Goal: Entertainment & Leisure: Browse casually

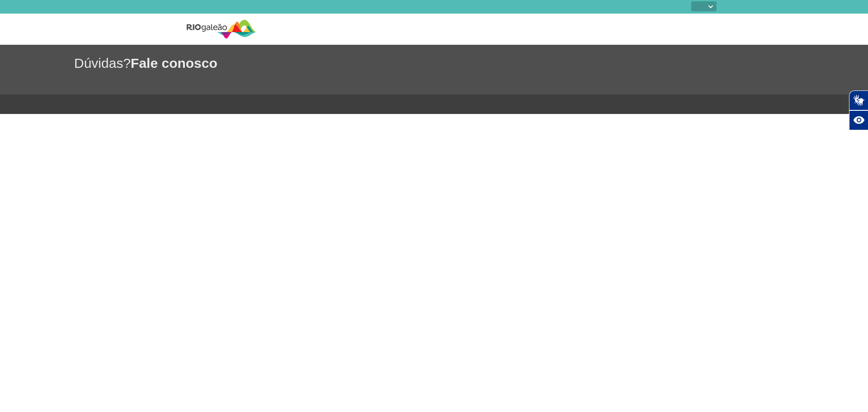
select select
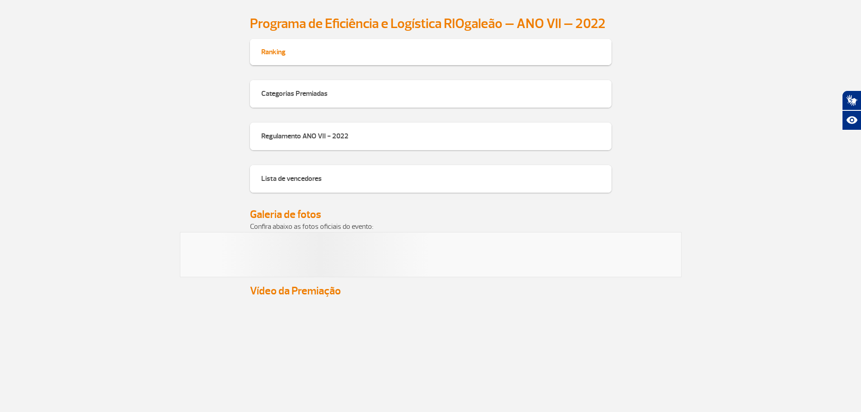
scroll to position [832, 0]
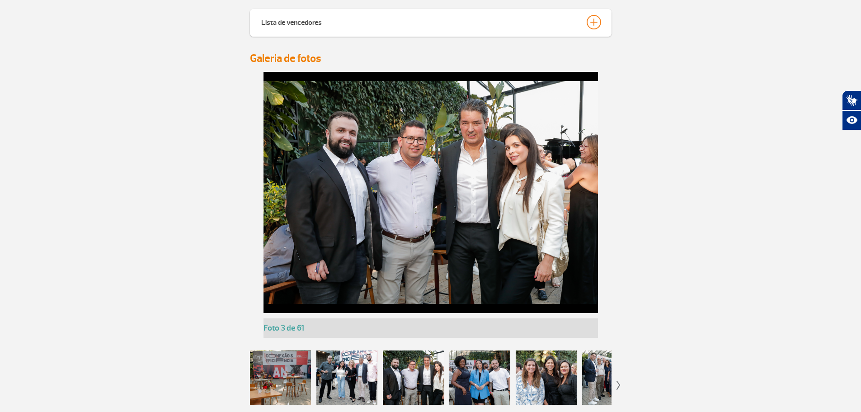
click at [531, 183] on img at bounding box center [431, 192] width 335 height 223
click at [575, 189] on img at bounding box center [431, 192] width 335 height 223
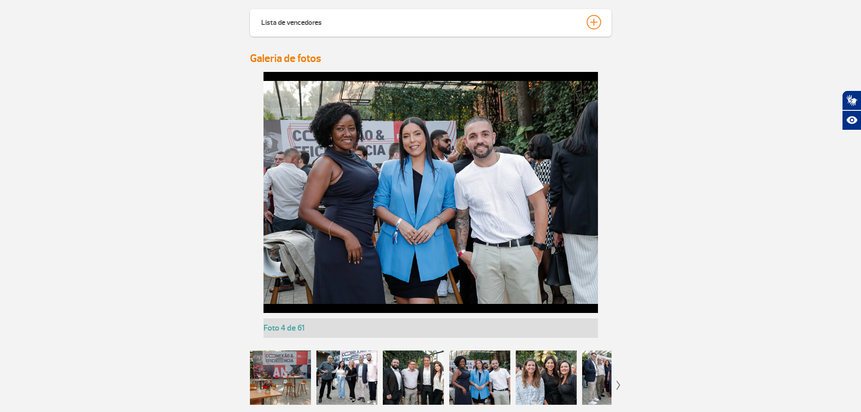
click at [408, 180] on img at bounding box center [431, 192] width 335 height 223
click at [574, 173] on img at bounding box center [431, 192] width 335 height 223
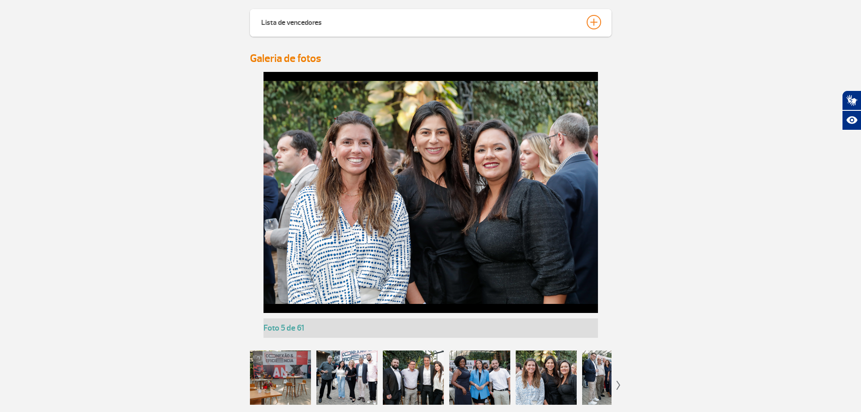
click at [576, 189] on img at bounding box center [431, 192] width 335 height 223
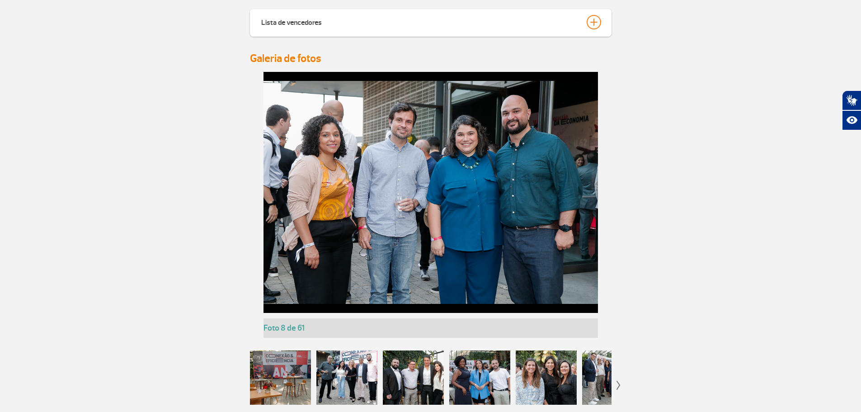
click at [264, 179] on img at bounding box center [431, 192] width 335 height 223
click at [319, 187] on img at bounding box center [431, 192] width 335 height 223
click at [267, 181] on img at bounding box center [431, 192] width 335 height 223
click at [267, 181] on div "Foto 1 de 61 Foto 2 de 61 Foto 3 de 61 Foto 4 de 61 Foto 5 de 61 Foto 6 de 61 F…" at bounding box center [431, 205] width 362 height 266
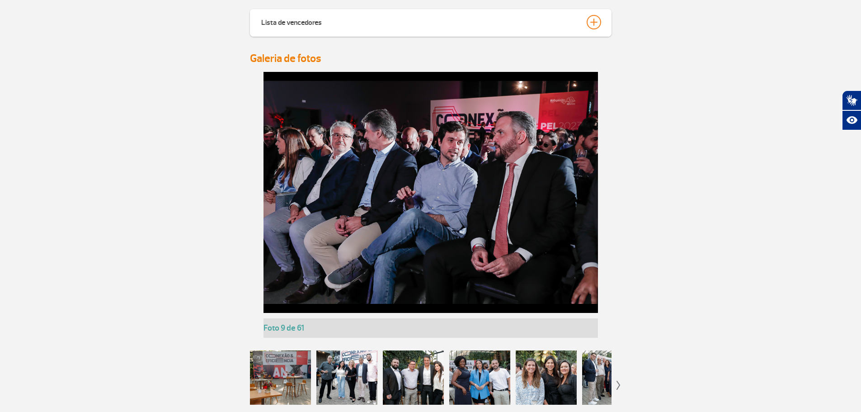
click at [267, 181] on img at bounding box center [431, 192] width 335 height 223
click at [373, 173] on img at bounding box center [431, 192] width 335 height 223
click at [298, 56] on h4 "Galeria de fotos" at bounding box center [431, 59] width 362 height 14
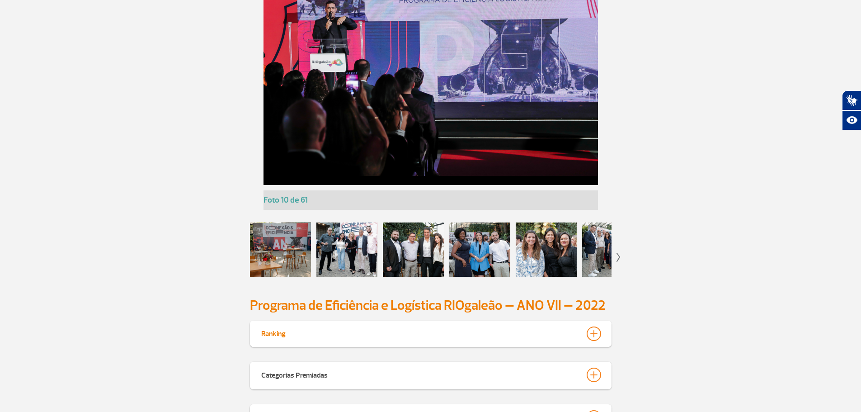
scroll to position [968, 0]
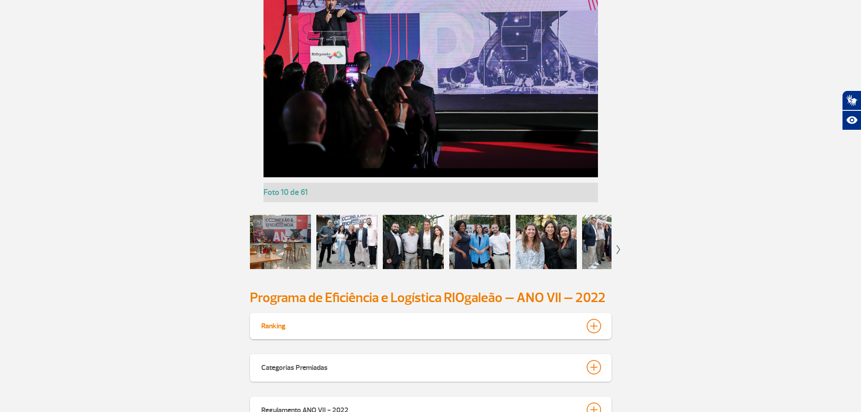
click at [618, 250] on img at bounding box center [619, 249] width 4 height 9
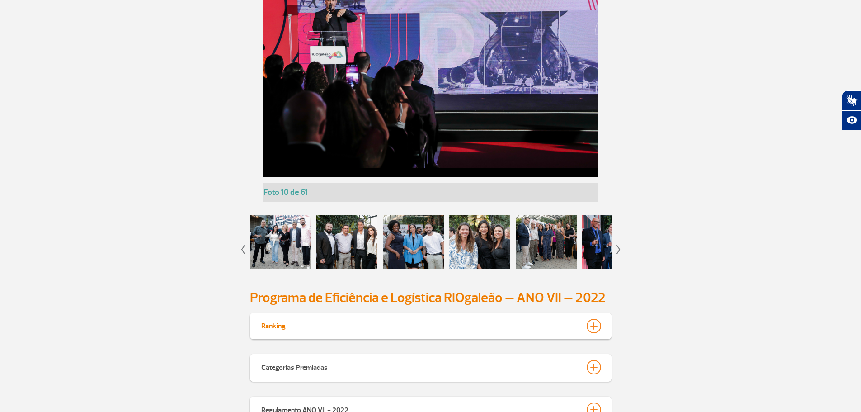
click at [618, 250] on img at bounding box center [619, 249] width 4 height 9
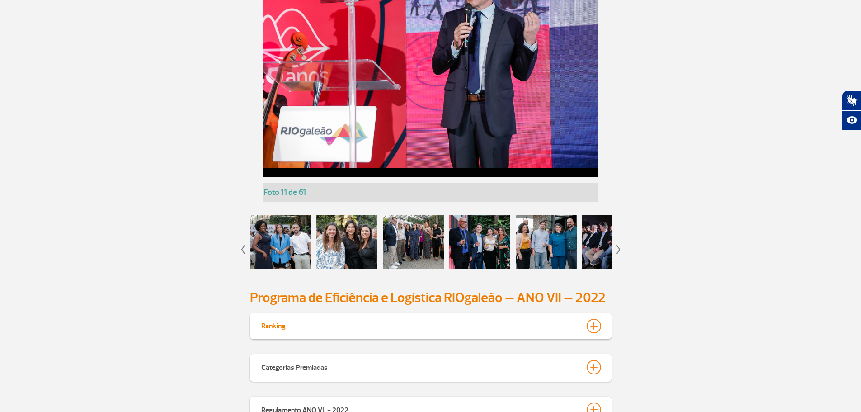
click at [495, 241] on div at bounding box center [479, 242] width 61 height 54
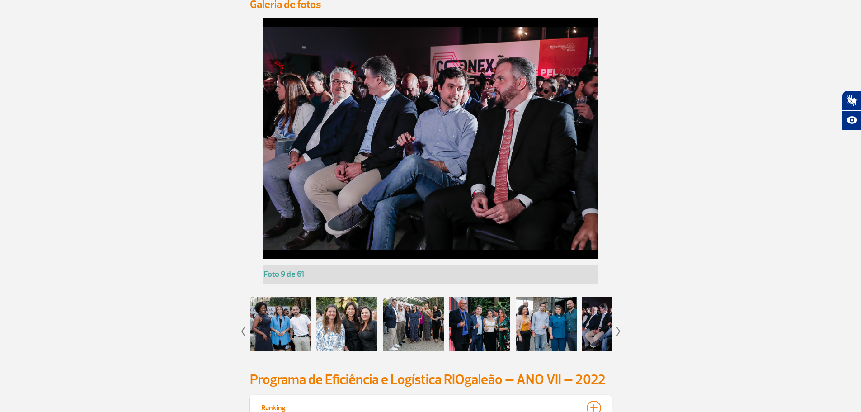
scroll to position [878, 0]
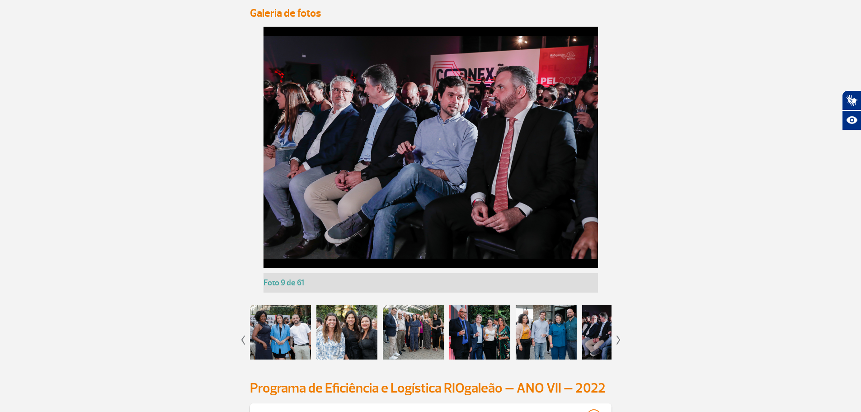
click at [473, 333] on div at bounding box center [479, 332] width 61 height 54
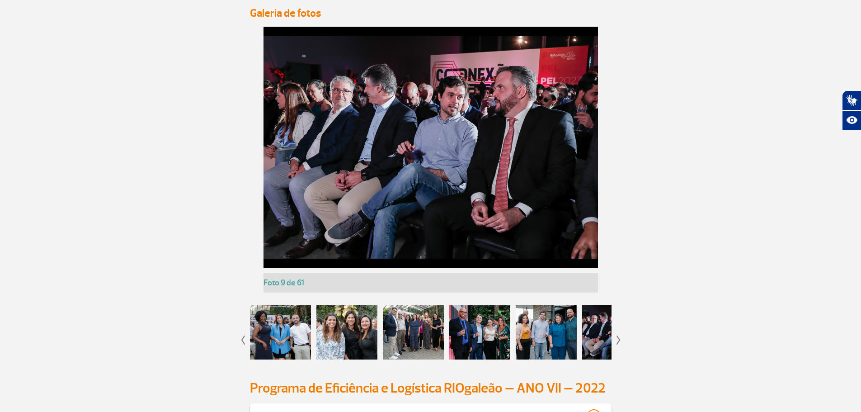
click at [473, 333] on div at bounding box center [479, 332] width 61 height 54
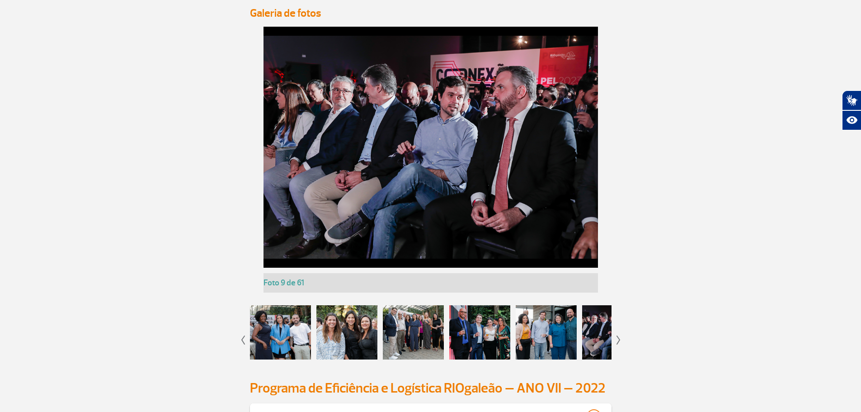
click at [623, 338] on app-gallery-with-thumbs "Foto 1 de 61 Foto 2 de 61 Foto 3 de 61 Foto 4 de 61 Foto 5 de 61 Foto 6 de 61 F…" at bounding box center [431, 198] width 502 height 342
click at [619, 342] on img at bounding box center [619, 339] width 4 height 9
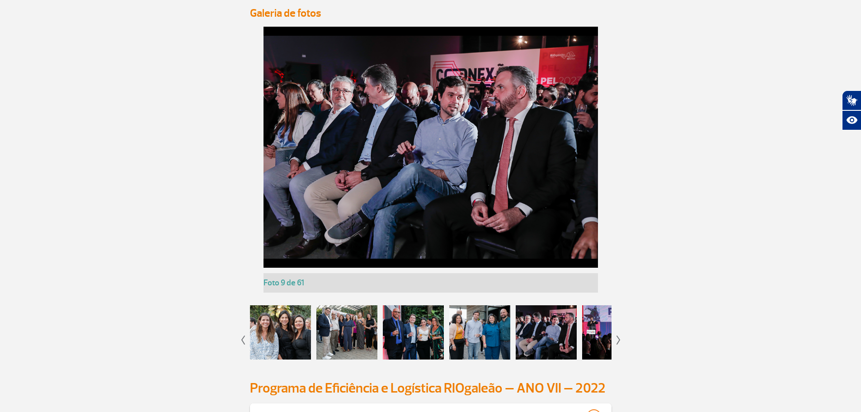
click at [619, 342] on img at bounding box center [619, 339] width 4 height 9
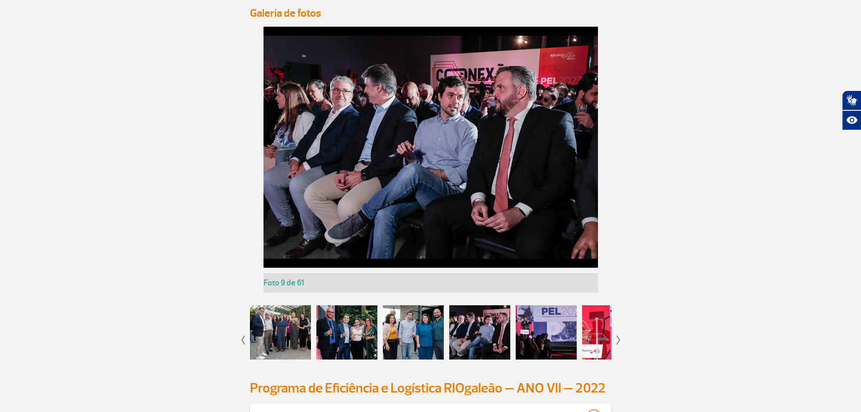
click at [539, 338] on div at bounding box center [546, 332] width 61 height 54
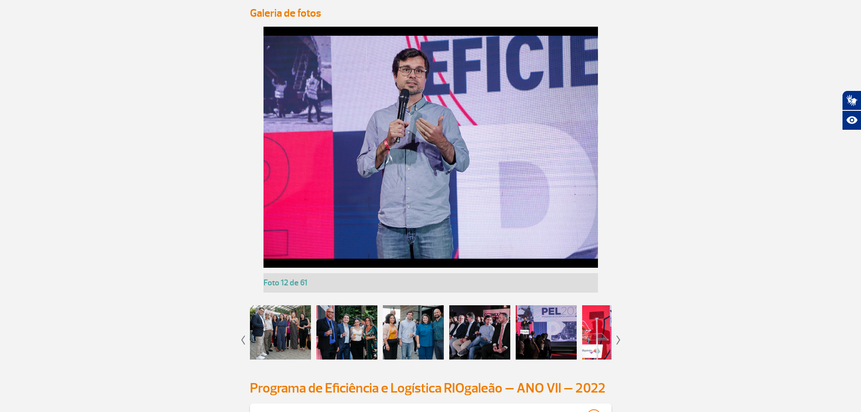
click at [478, 333] on div at bounding box center [479, 332] width 61 height 54
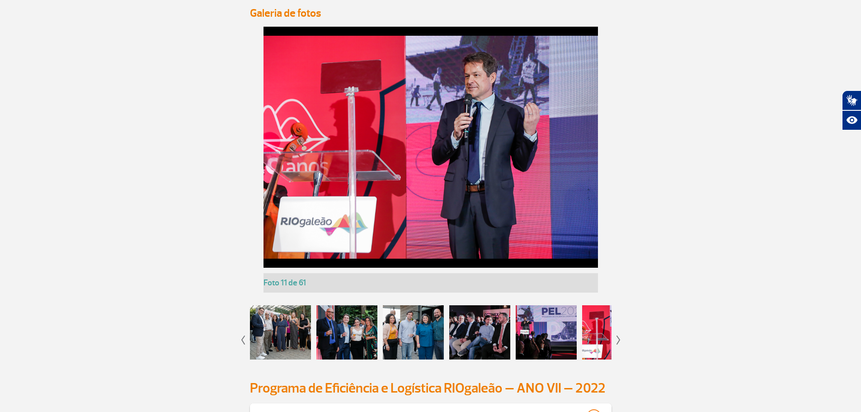
click at [417, 333] on div at bounding box center [413, 332] width 61 height 54
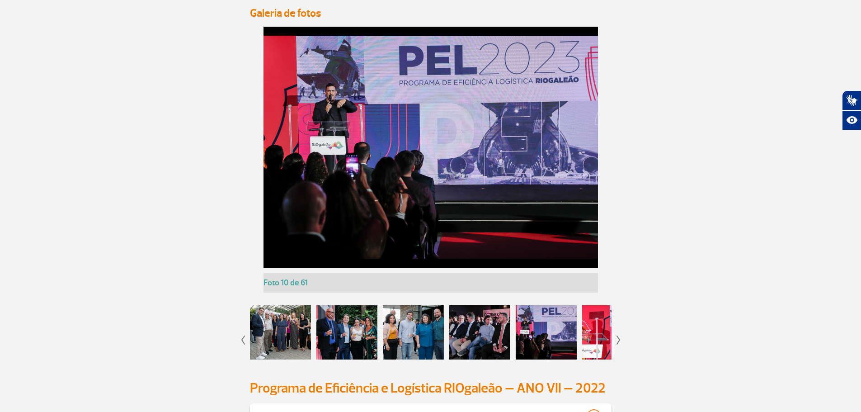
click at [357, 331] on div at bounding box center [346, 332] width 61 height 54
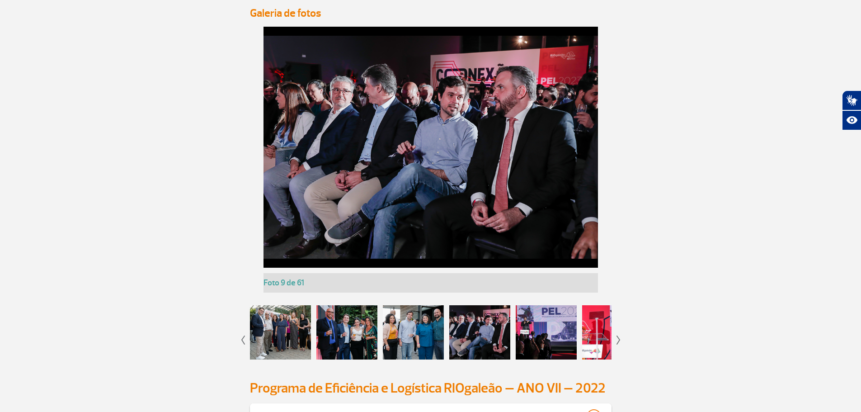
click at [357, 331] on div at bounding box center [346, 332] width 61 height 54
click at [265, 331] on div at bounding box center [280, 332] width 61 height 54
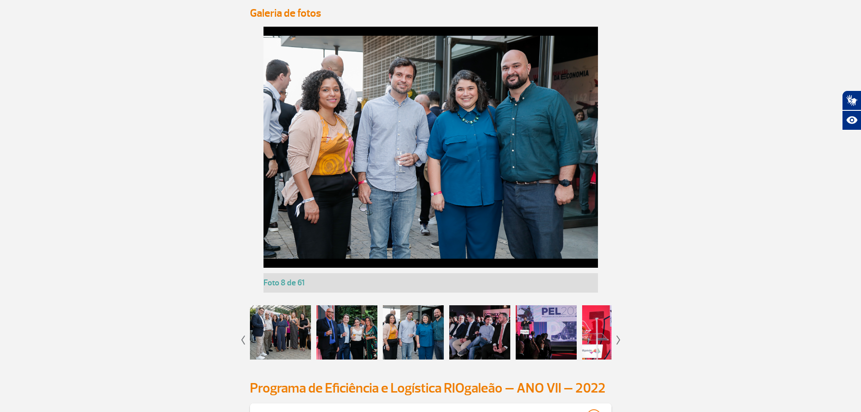
click at [246, 336] on div at bounding box center [99, 336] width 362 height 63
click at [244, 339] on img at bounding box center [243, 339] width 4 height 9
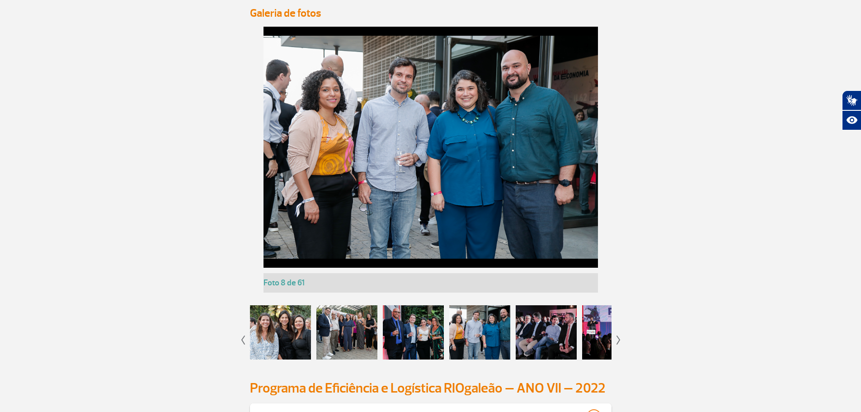
click at [293, 330] on div at bounding box center [280, 332] width 61 height 54
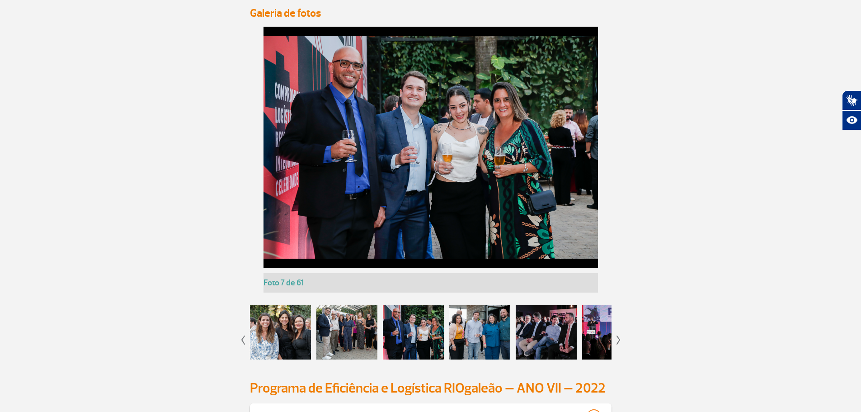
click at [618, 341] on img at bounding box center [619, 339] width 4 height 9
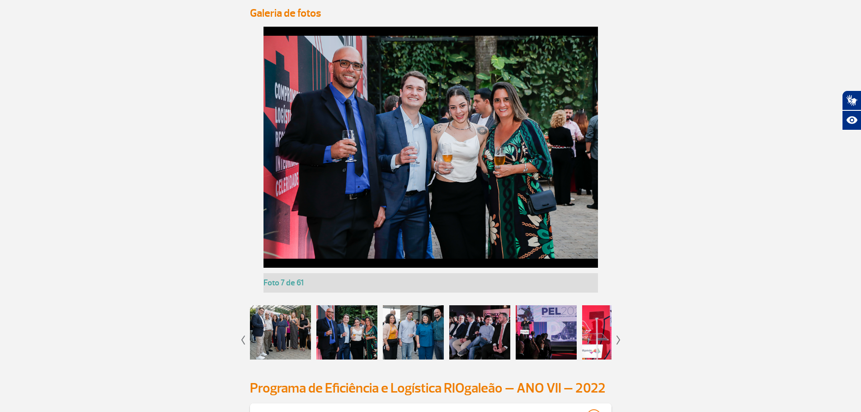
click at [618, 341] on img at bounding box center [619, 339] width 4 height 9
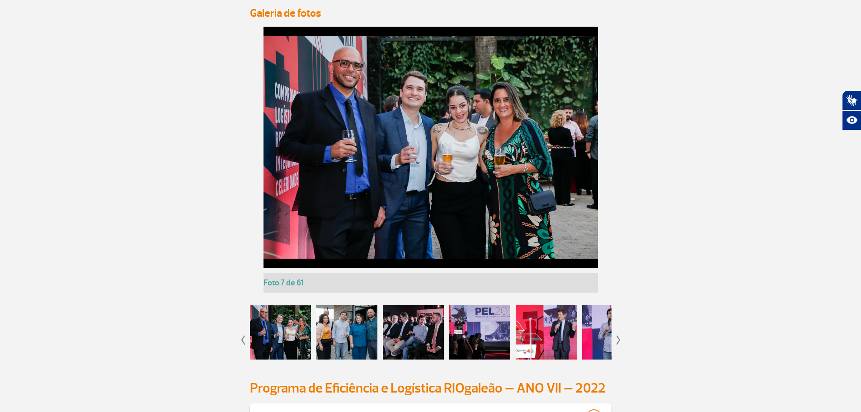
click at [618, 341] on img at bounding box center [619, 339] width 4 height 9
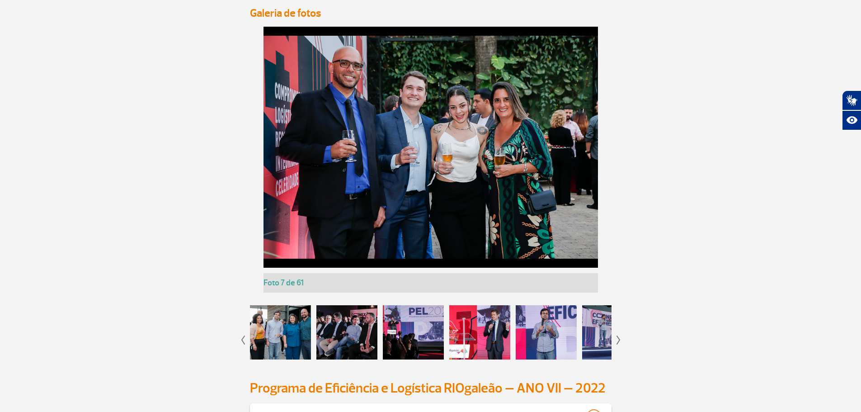
click at [618, 341] on img at bounding box center [619, 339] width 4 height 9
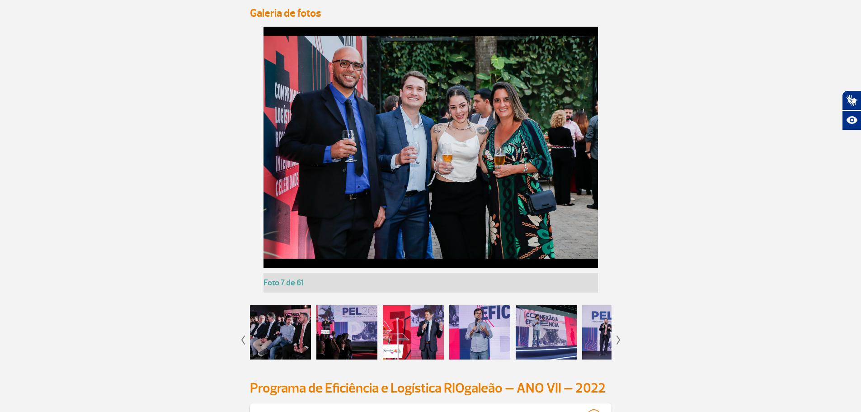
click at [618, 341] on img at bounding box center [619, 339] width 4 height 9
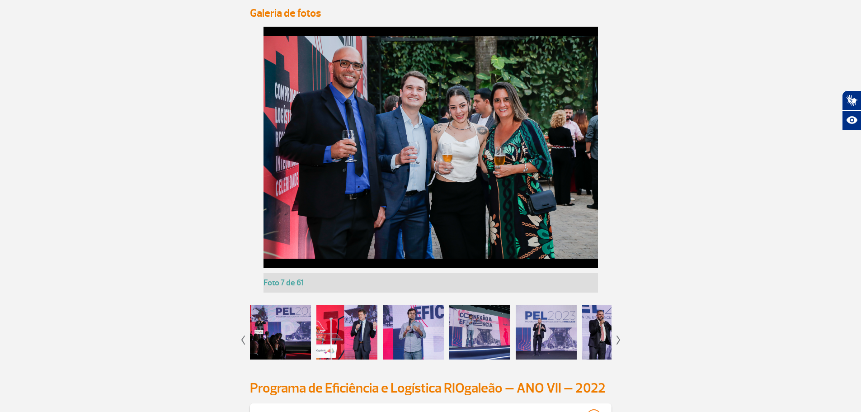
click at [618, 341] on img at bounding box center [619, 339] width 4 height 9
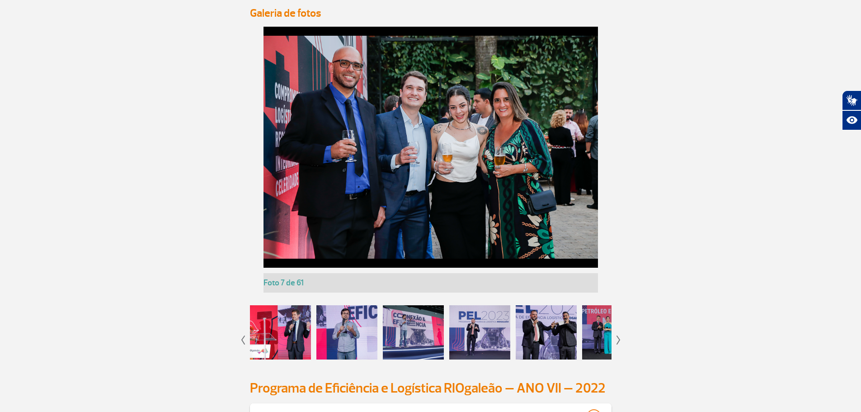
click at [618, 341] on img at bounding box center [619, 339] width 4 height 9
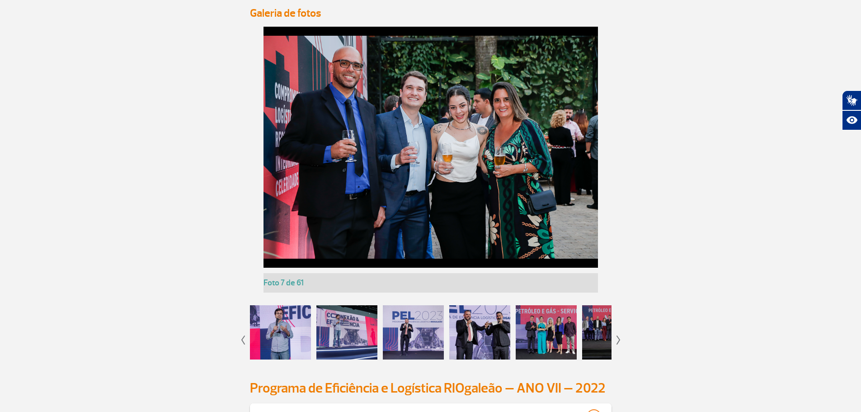
click at [618, 341] on img at bounding box center [619, 339] width 4 height 9
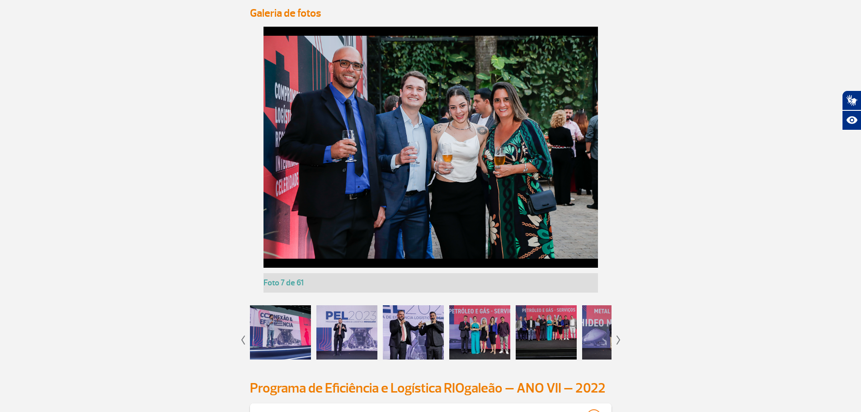
click at [618, 341] on img at bounding box center [619, 339] width 4 height 9
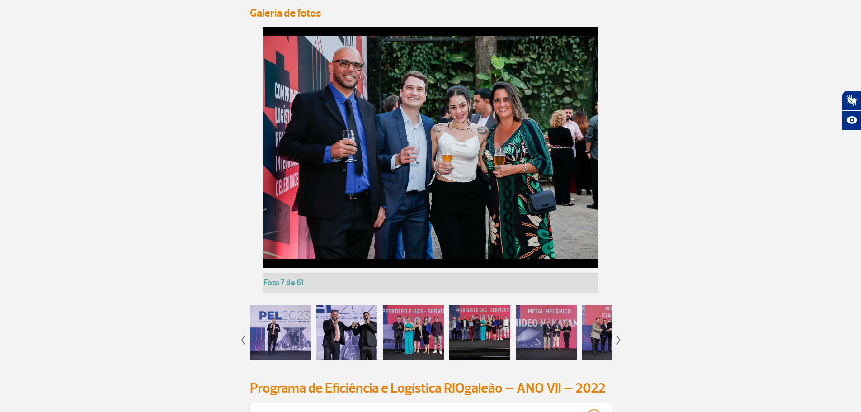
click at [618, 341] on img at bounding box center [619, 339] width 4 height 9
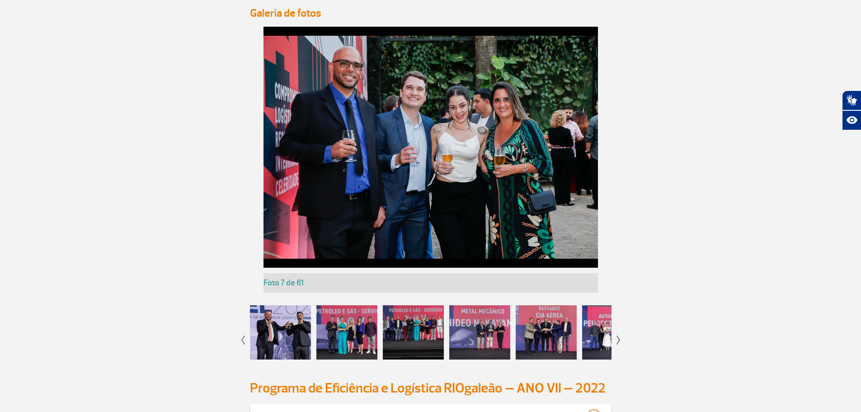
click at [618, 341] on img at bounding box center [619, 339] width 4 height 9
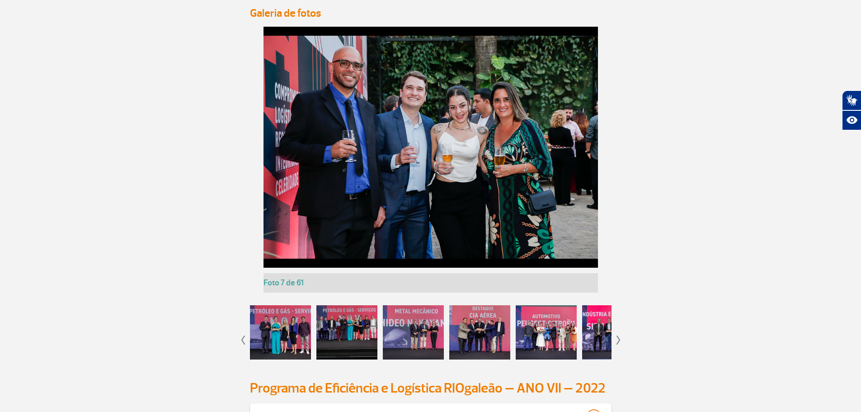
click at [618, 341] on img at bounding box center [619, 339] width 4 height 9
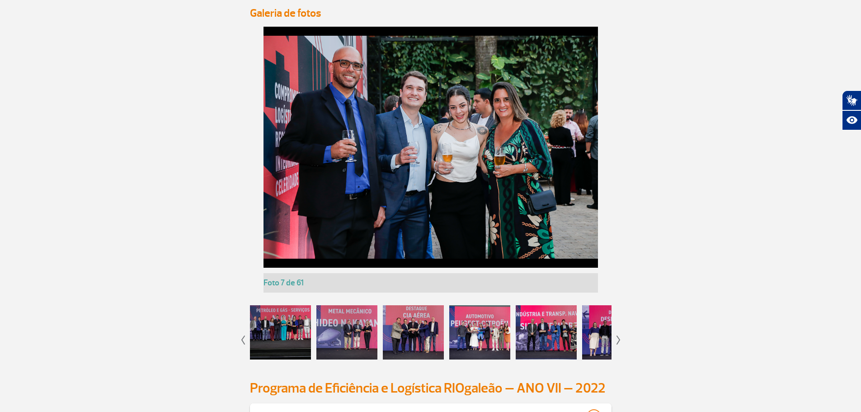
click at [618, 341] on img at bounding box center [619, 339] width 4 height 9
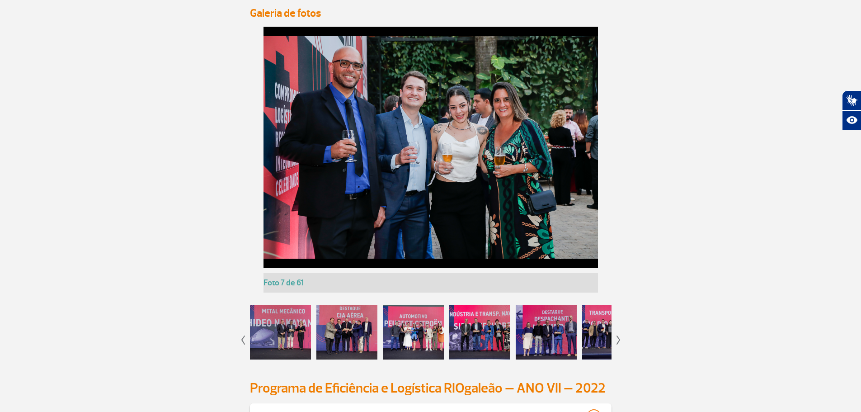
click at [618, 341] on img at bounding box center [619, 339] width 4 height 9
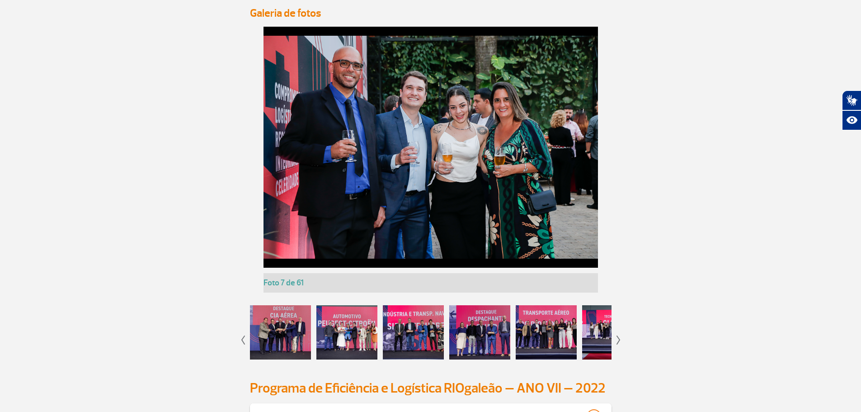
click at [618, 341] on img at bounding box center [619, 339] width 4 height 9
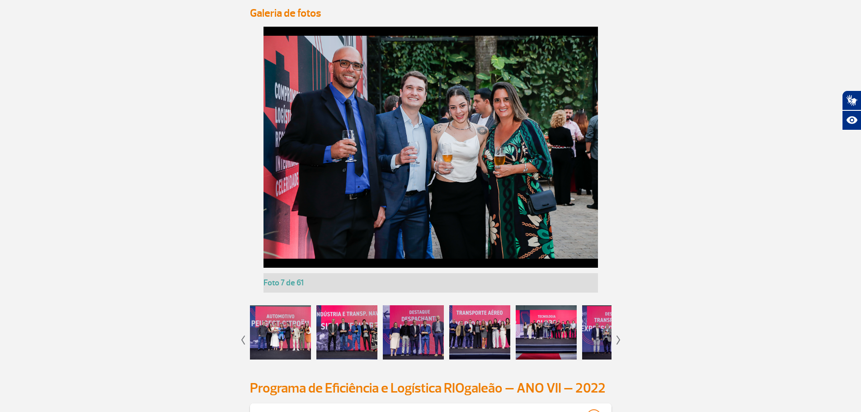
click at [534, 323] on div at bounding box center [546, 332] width 61 height 54
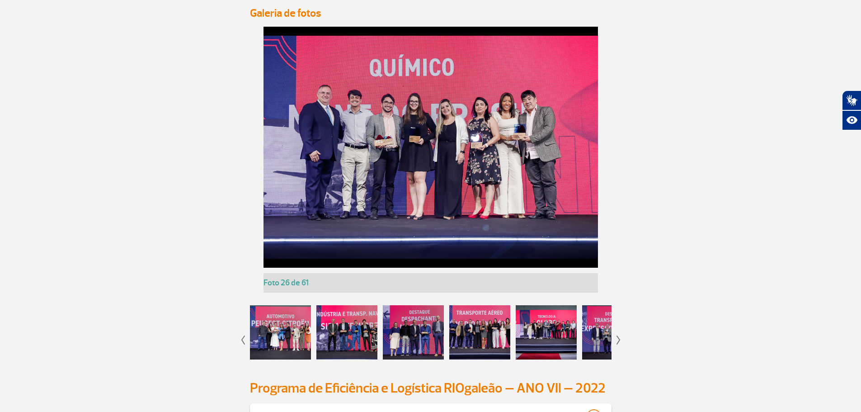
click at [616, 339] on app-gallery-with-thumbs "Foto 1 de 61 Foto 2 de 61 Foto 3 de 61 Foto 4 de 61 Foto 5 de 61 Foto 6 de 61 F…" at bounding box center [431, 198] width 502 height 342
click at [618, 339] on img at bounding box center [619, 339] width 4 height 9
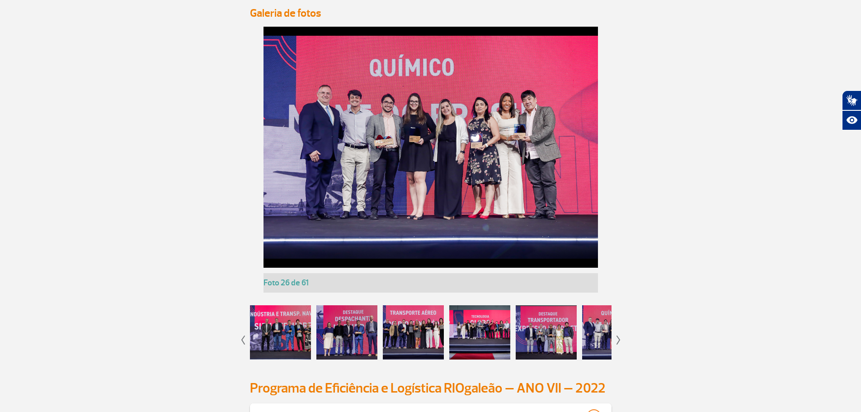
click at [618, 339] on img at bounding box center [619, 339] width 4 height 9
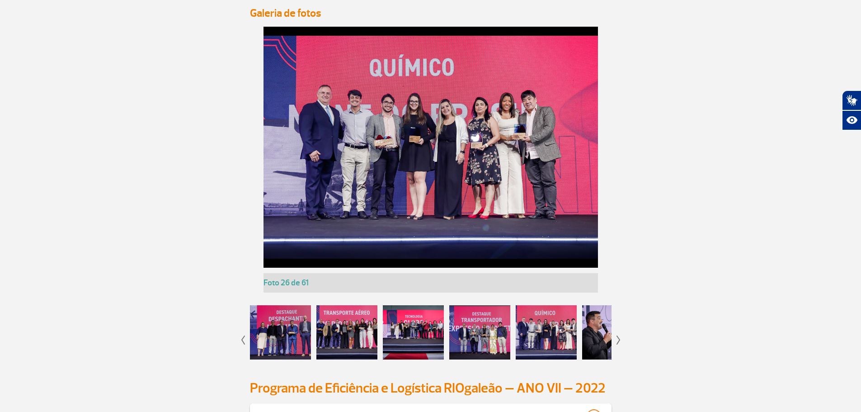
click at [618, 339] on img at bounding box center [619, 339] width 4 height 9
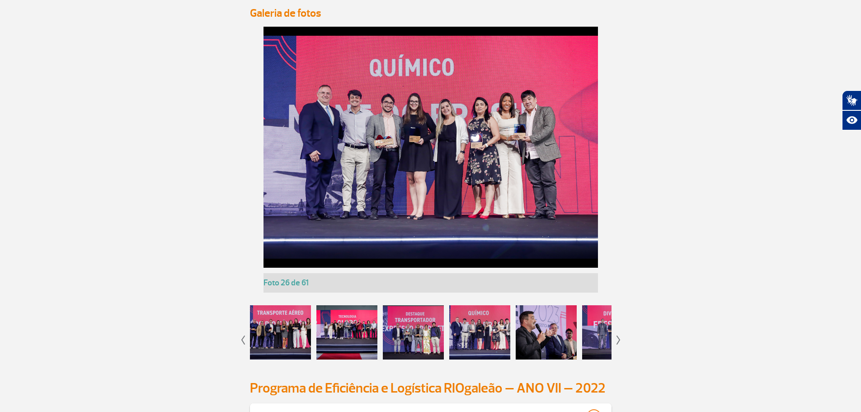
click at [618, 339] on img at bounding box center [619, 339] width 4 height 9
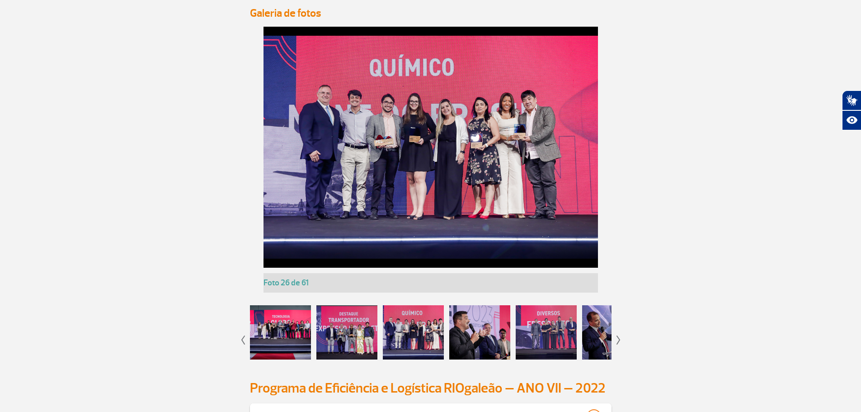
click at [618, 339] on img at bounding box center [619, 339] width 4 height 9
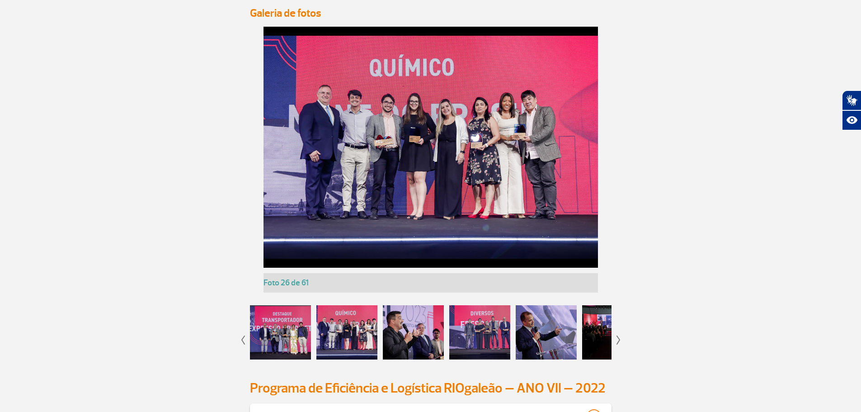
click at [618, 339] on img at bounding box center [619, 339] width 4 height 9
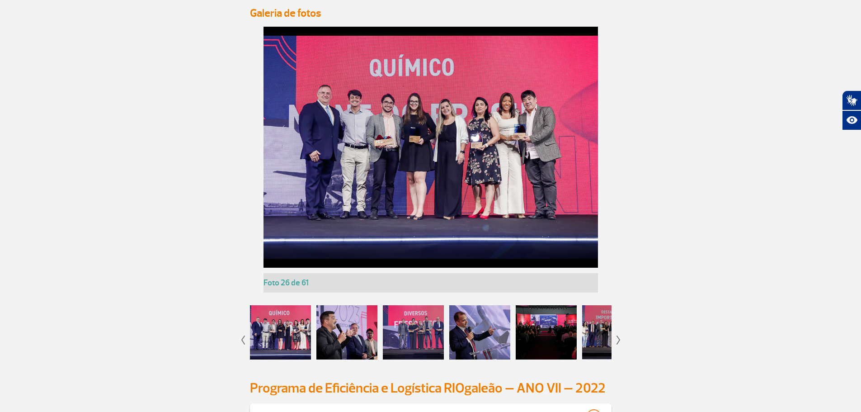
click at [618, 339] on img at bounding box center [619, 339] width 4 height 9
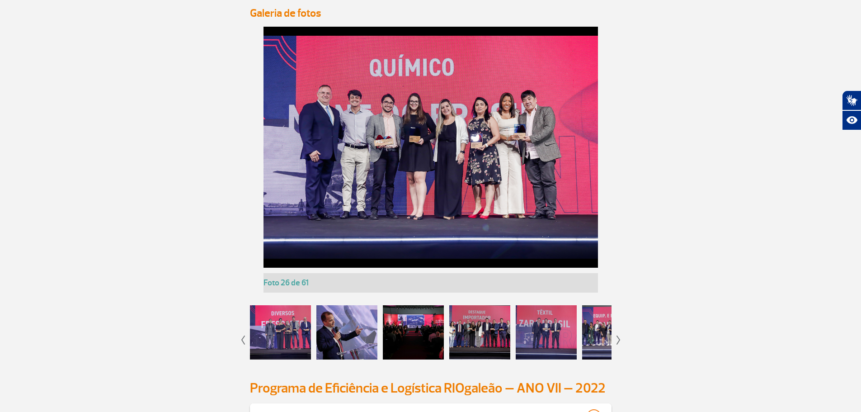
click at [618, 339] on img at bounding box center [619, 339] width 4 height 9
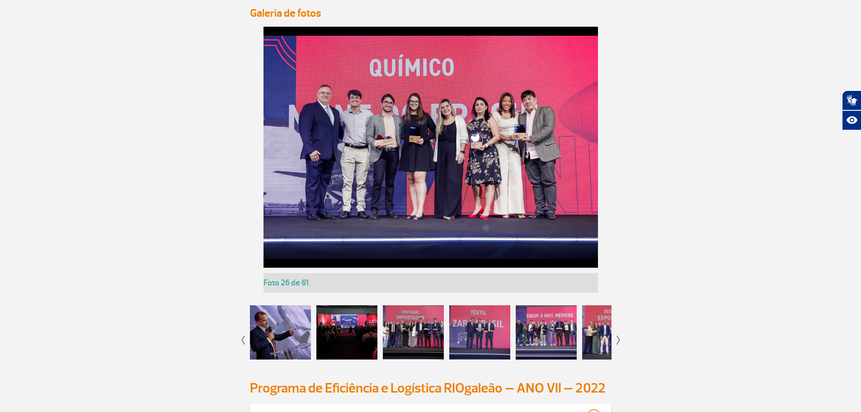
click at [618, 339] on img at bounding box center [619, 339] width 4 height 9
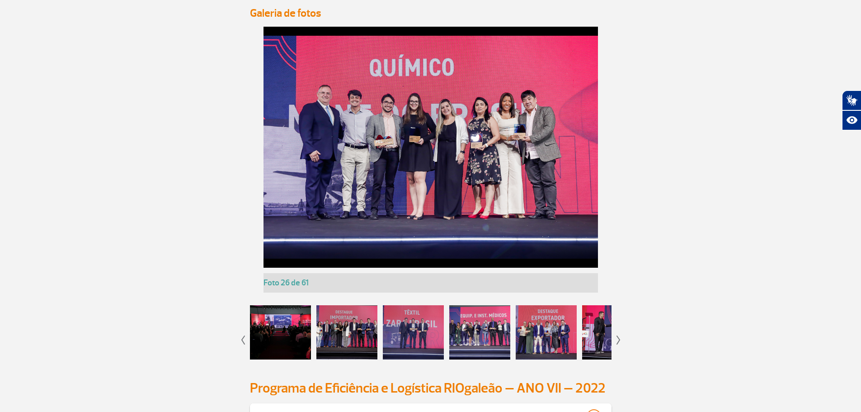
click at [504, 331] on div at bounding box center [479, 332] width 61 height 54
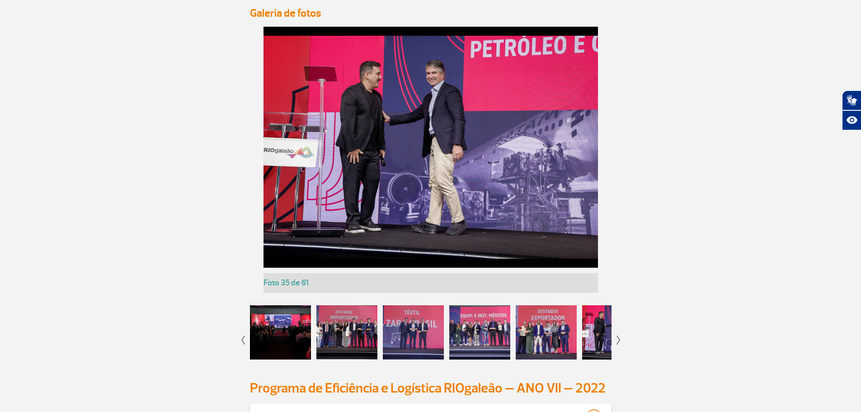
click at [538, 329] on div at bounding box center [546, 332] width 61 height 54
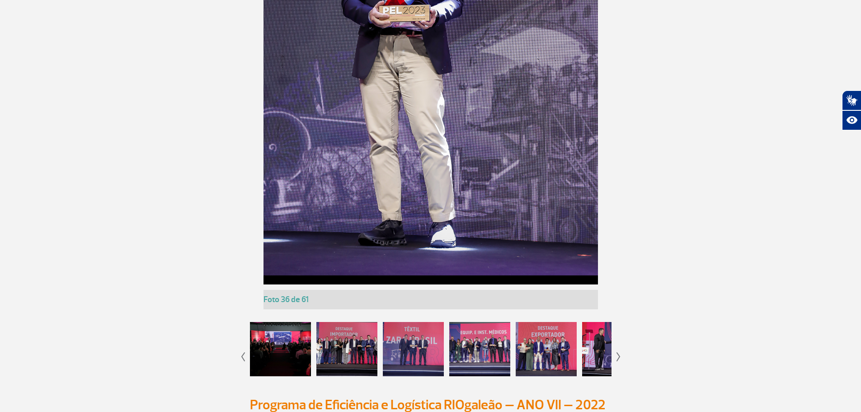
scroll to position [1149, 0]
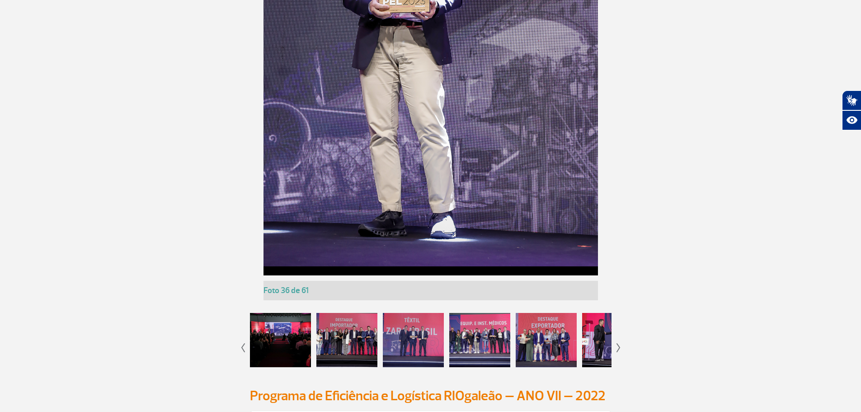
click at [360, 334] on div at bounding box center [346, 340] width 61 height 54
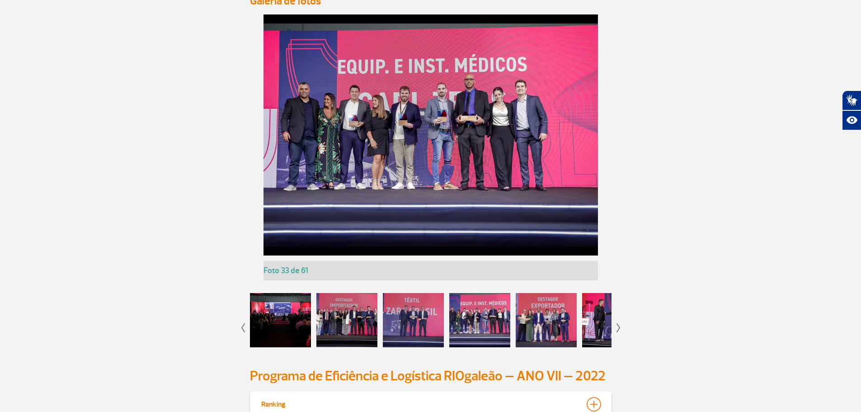
scroll to position [878, 0]
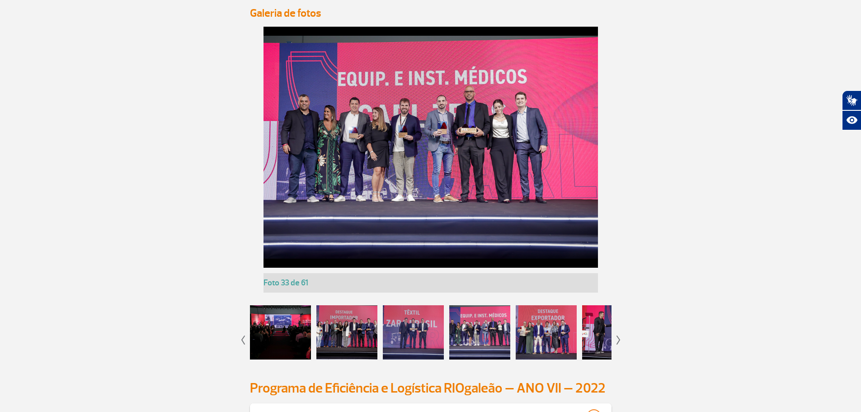
click at [619, 338] on img at bounding box center [619, 339] width 4 height 9
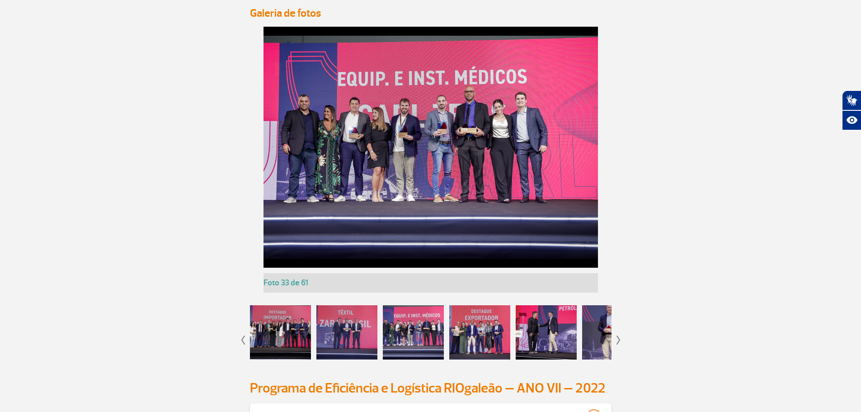
click at [619, 338] on img at bounding box center [619, 339] width 4 height 9
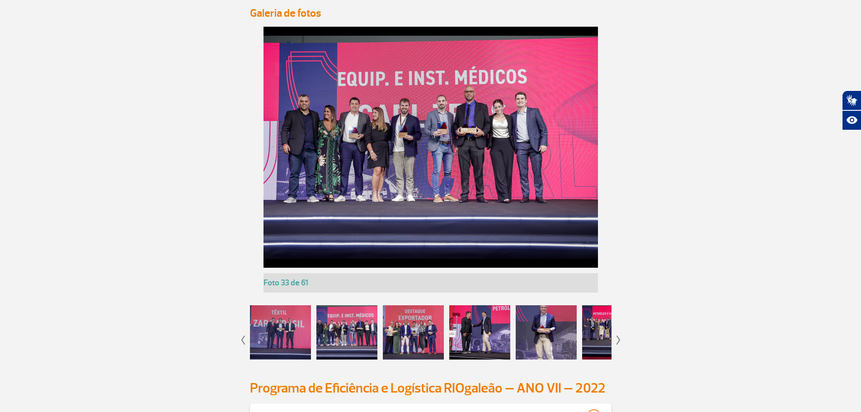
click at [619, 338] on img at bounding box center [619, 339] width 4 height 9
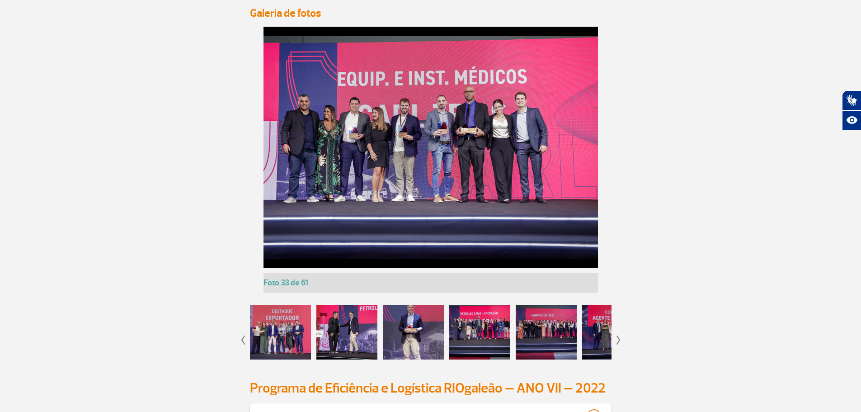
click at [619, 338] on img at bounding box center [619, 339] width 4 height 9
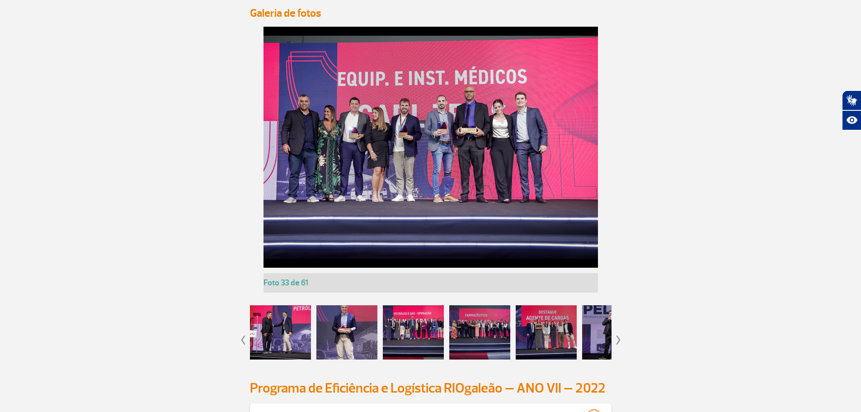
click at [619, 338] on img at bounding box center [619, 339] width 4 height 9
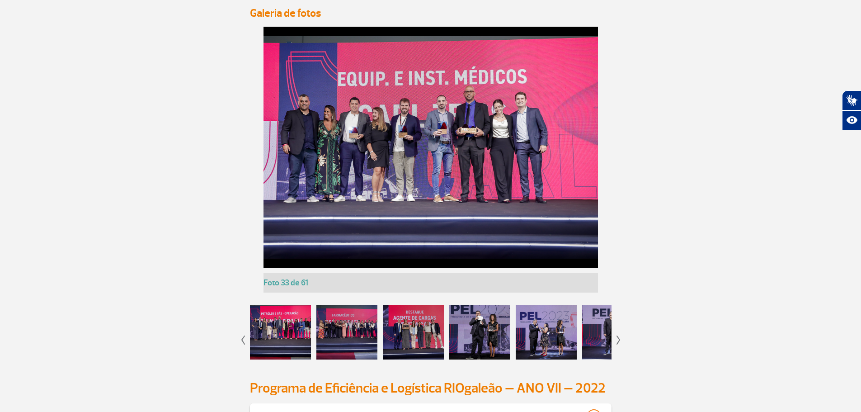
click at [619, 338] on img at bounding box center [619, 339] width 4 height 9
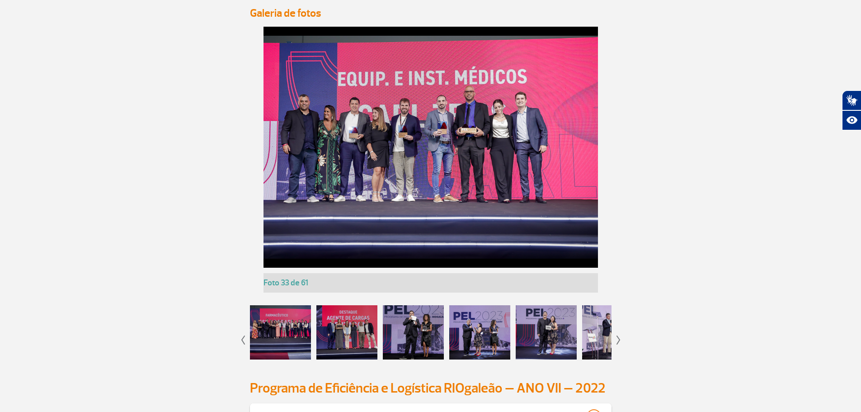
click at [619, 338] on img at bounding box center [619, 339] width 4 height 9
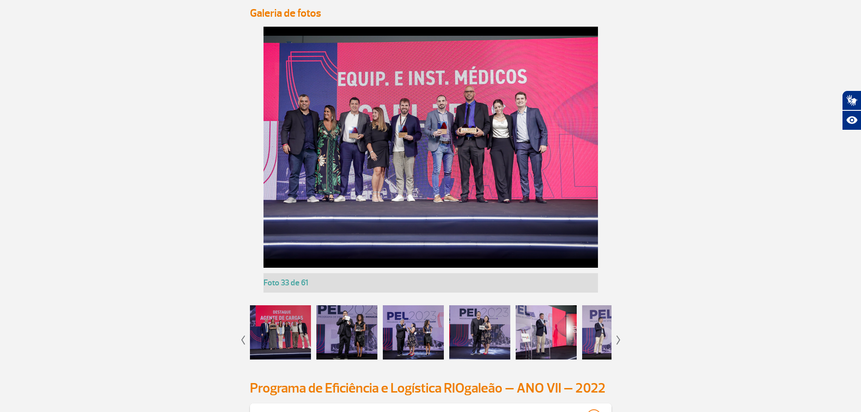
click at [619, 338] on img at bounding box center [619, 339] width 4 height 9
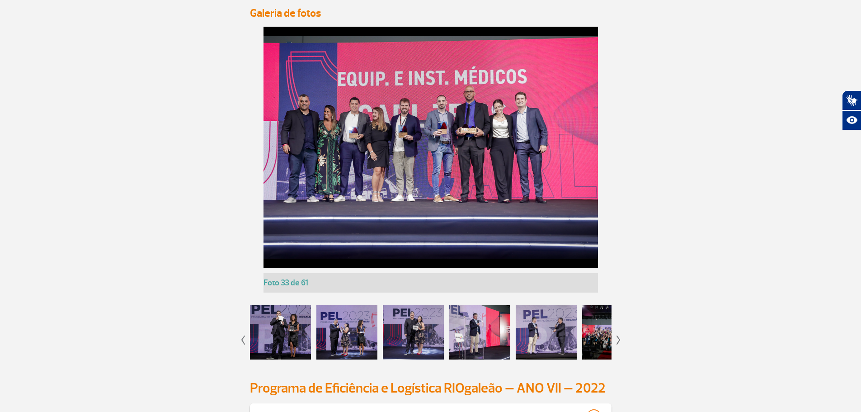
click at [619, 338] on img at bounding box center [619, 339] width 4 height 9
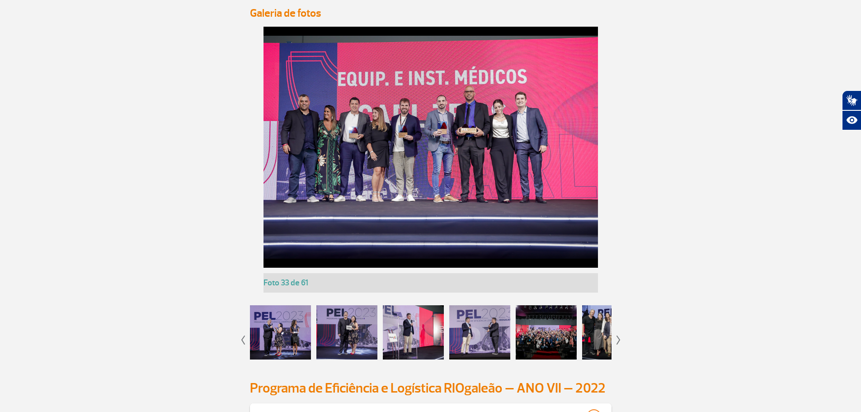
click at [619, 338] on img at bounding box center [619, 339] width 4 height 9
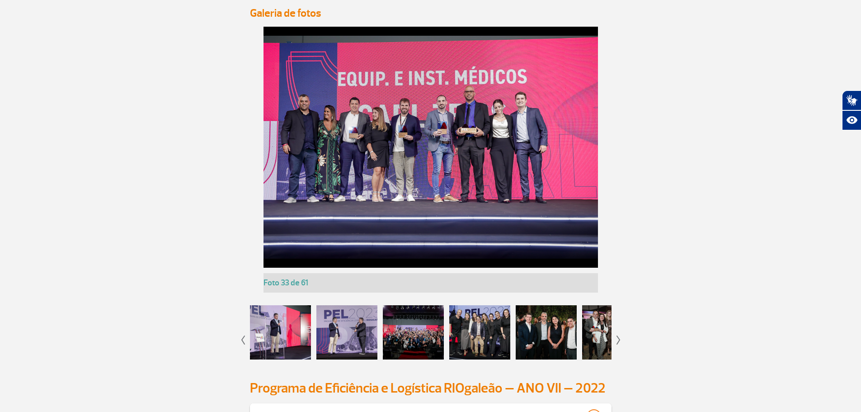
click at [619, 338] on img at bounding box center [619, 339] width 4 height 9
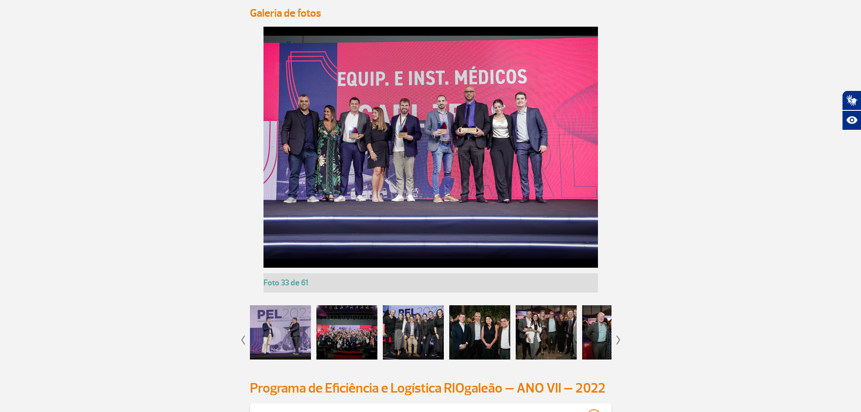
click at [619, 338] on img at bounding box center [619, 339] width 4 height 9
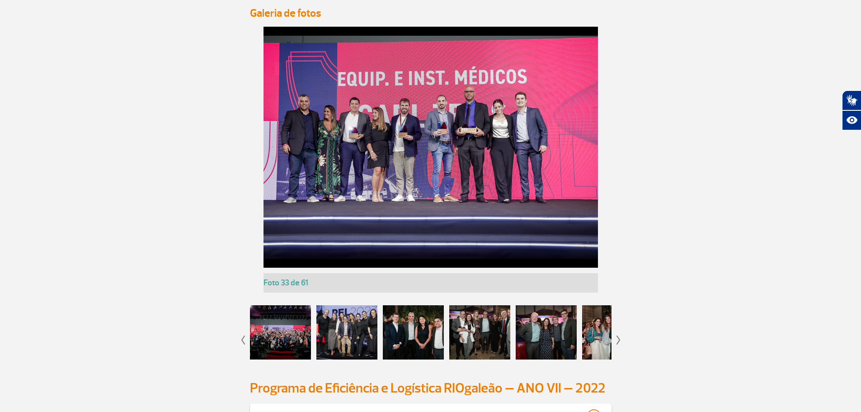
click at [619, 338] on img at bounding box center [619, 339] width 4 height 9
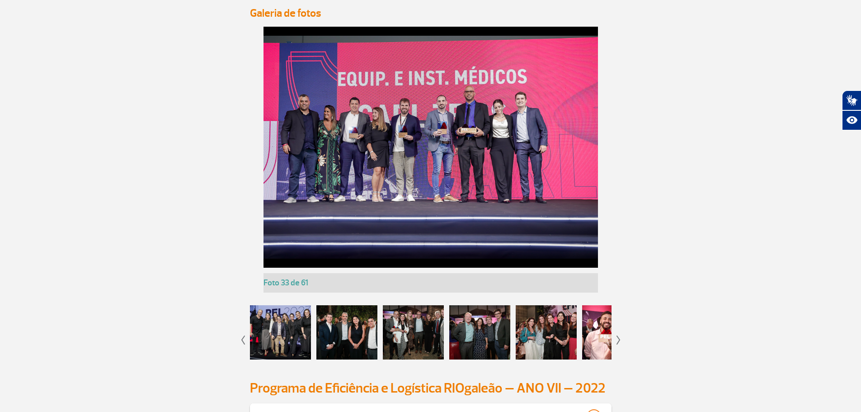
click at [619, 338] on img at bounding box center [619, 339] width 4 height 9
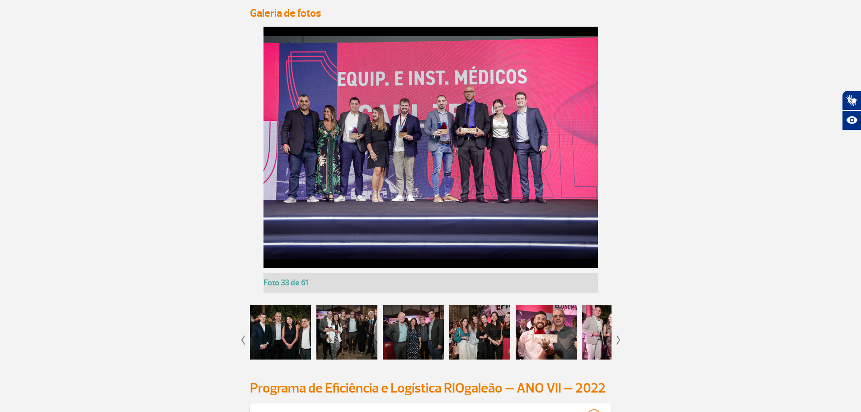
click at [619, 338] on img at bounding box center [619, 339] width 4 height 9
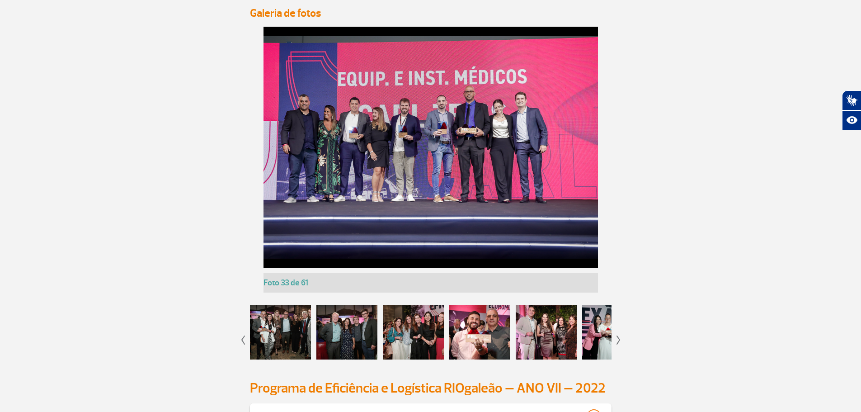
click at [619, 338] on img at bounding box center [619, 339] width 4 height 9
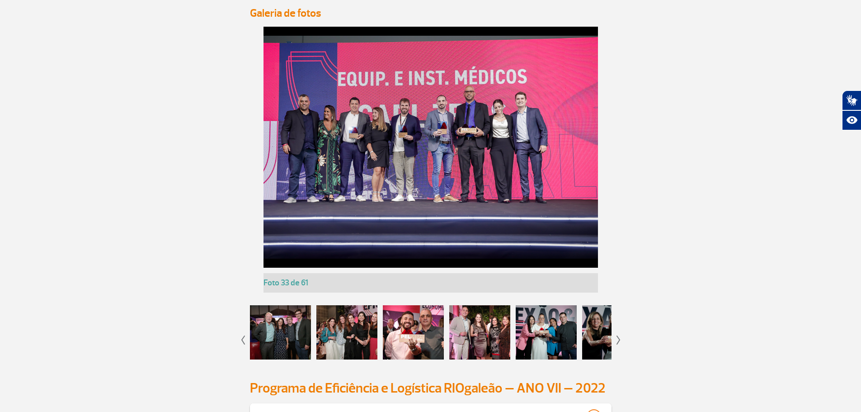
click at [619, 338] on img at bounding box center [619, 339] width 4 height 9
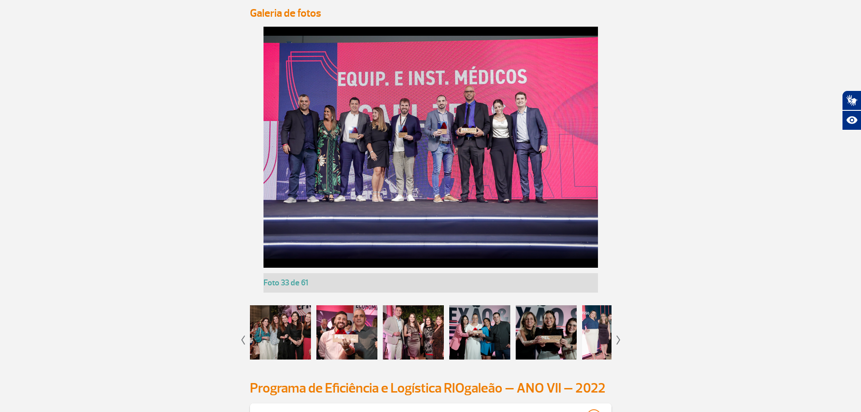
click at [616, 337] on app-gallery-with-thumbs "Foto 1 de 61 Foto 2 de 61 Foto 3 de 61 Foto 4 de 61 Foto 5 de 61 Foto 6 de 61 F…" at bounding box center [431, 198] width 502 height 342
click at [619, 338] on img at bounding box center [619, 339] width 4 height 9
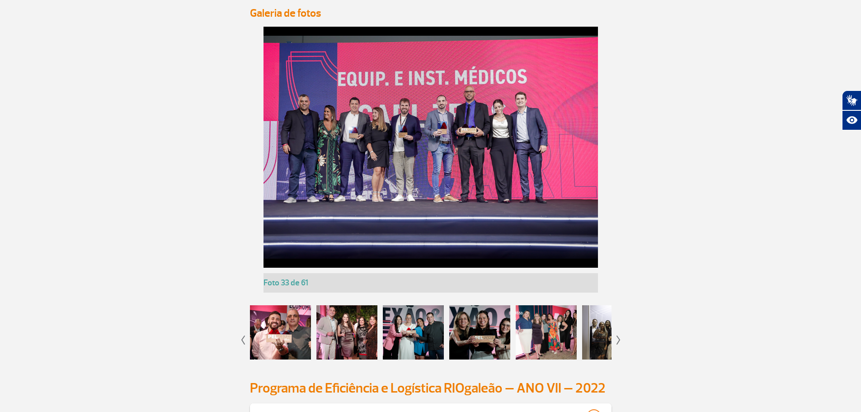
click at [619, 338] on img at bounding box center [619, 339] width 4 height 9
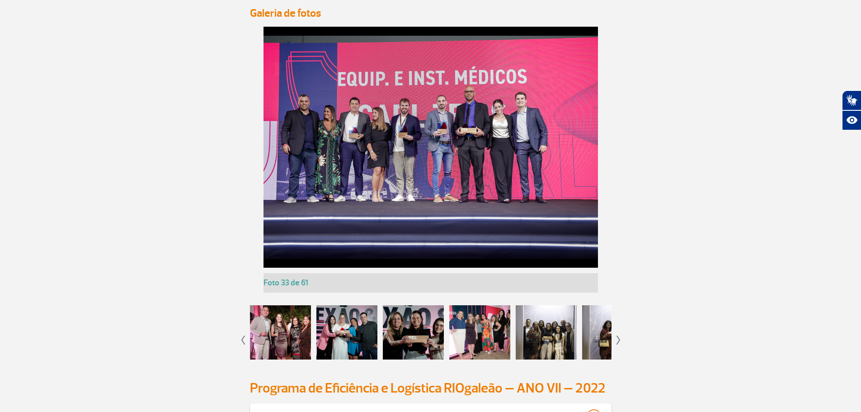
click at [619, 338] on img at bounding box center [619, 339] width 4 height 9
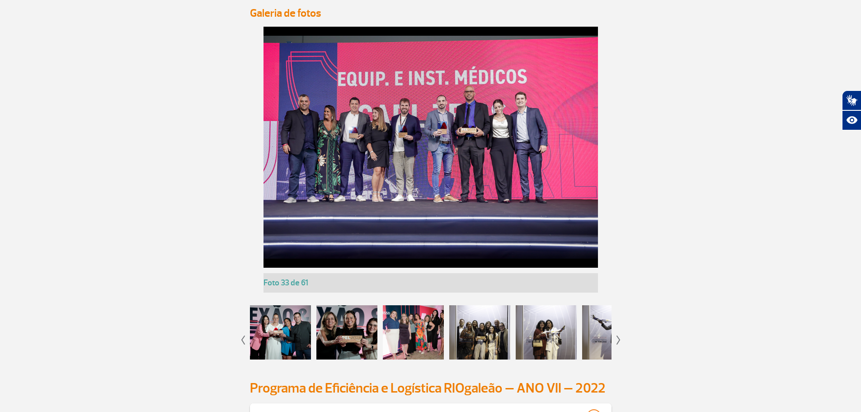
click at [619, 338] on img at bounding box center [619, 339] width 4 height 9
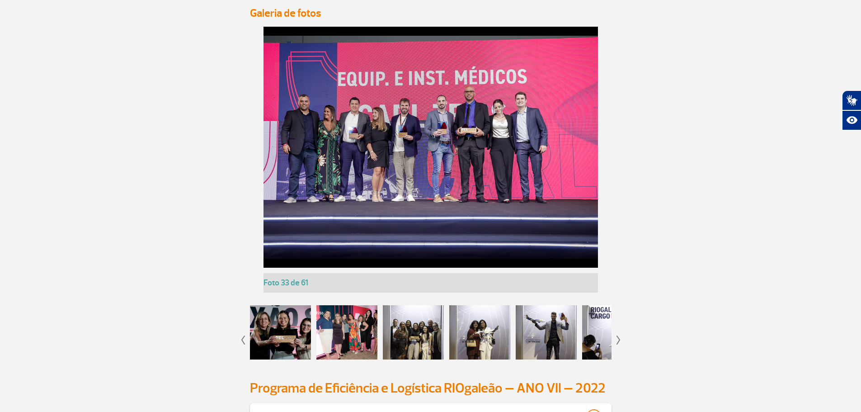
click at [619, 338] on img at bounding box center [619, 339] width 4 height 9
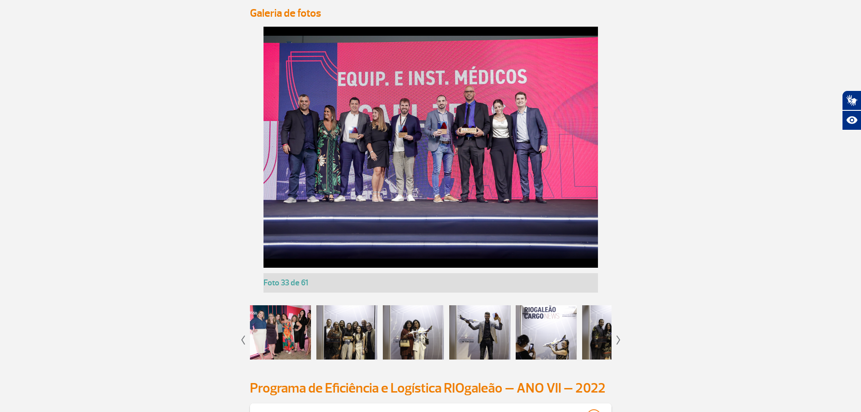
click at [619, 338] on img at bounding box center [619, 339] width 4 height 9
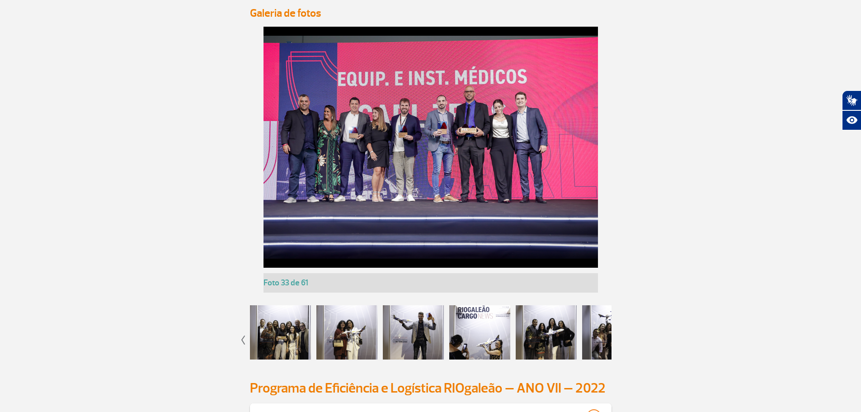
click at [619, 338] on app-gallery-with-thumbs "Foto 1 de 61 Foto 2 de 61 Foto 3 de 61 Foto 4 de 61 Foto 5 de 61 Foto 6 de 61 F…" at bounding box center [431, 198] width 502 height 342
